Goal: Task Accomplishment & Management: Manage account settings

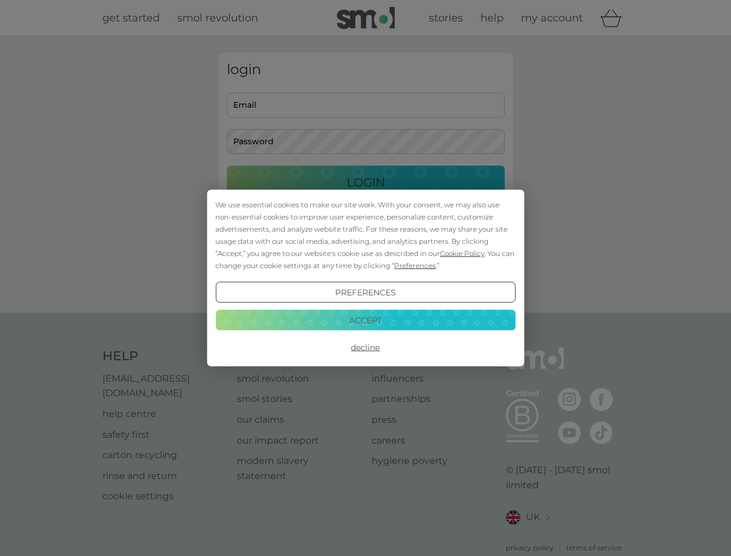
click at [462, 253] on span "Cookie Policy" at bounding box center [462, 253] width 45 height 9
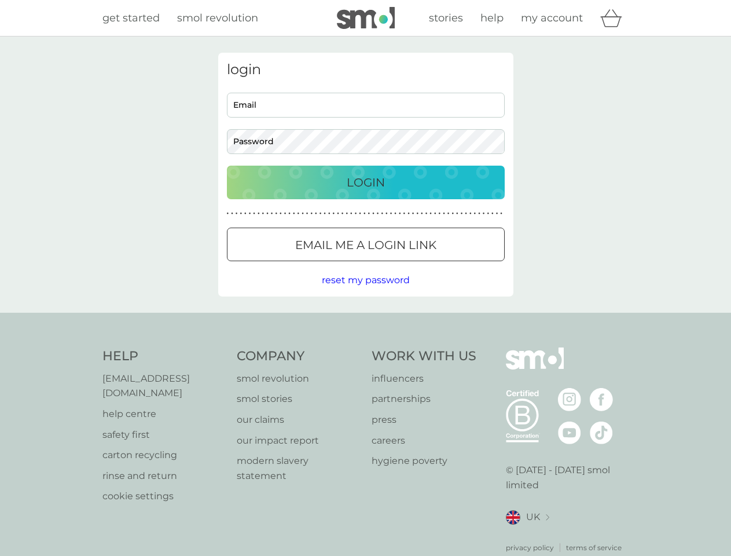
click at [414, 265] on div "login Email Password Login ● ● ● ● ● ● ● ● ● ● ● ● ● ● ● ● ● ● ● ● ● ● ● ● ● ● …" at bounding box center [365, 175] width 295 height 244
click at [365, 292] on div "login Email Password Login ● ● ● ● ● ● ● ● ● ● ● ● ● ● ● ● ● ● ● ● ● ● ● ● ● ● …" at bounding box center [365, 175] width 295 height 244
click at [365, 347] on div "Help [EMAIL_ADDRESS][DOMAIN_NAME] help centre safety first carton recycling rin…" at bounding box center [365, 449] width 527 height 205
click at [365, 319] on div "Help [EMAIL_ADDRESS][DOMAIN_NAME] help centre safety first carton recycling rin…" at bounding box center [365, 450] width 731 height 275
